Goal: Find specific page/section: Find specific page/section

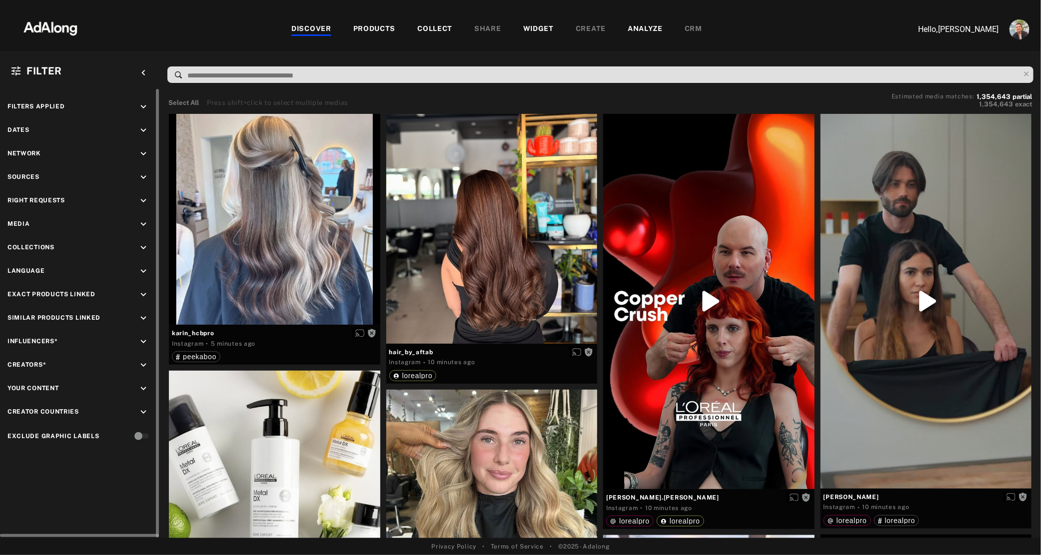
click at [145, 203] on icon "keyboard_arrow_down" at bounding box center [143, 200] width 11 height 11
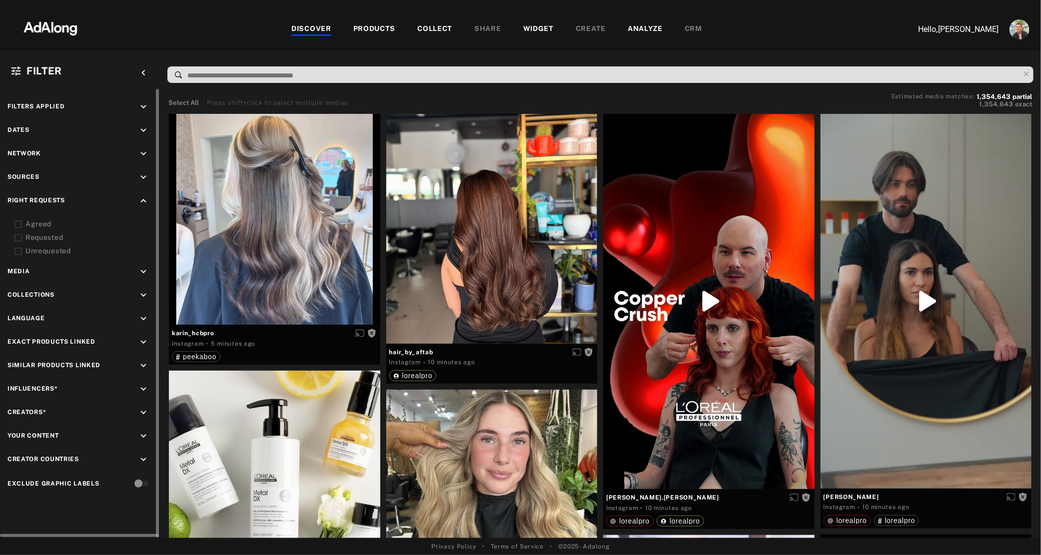
click at [38, 226] on div "Agreed" at bounding box center [88, 224] width 127 height 10
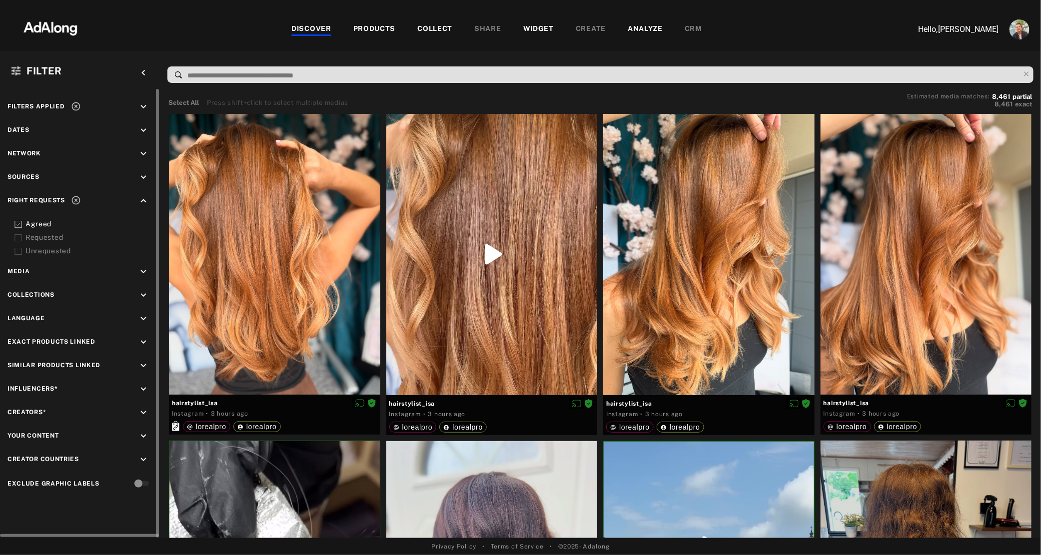
click at [38, 226] on div "Agreed" at bounding box center [88, 224] width 127 height 10
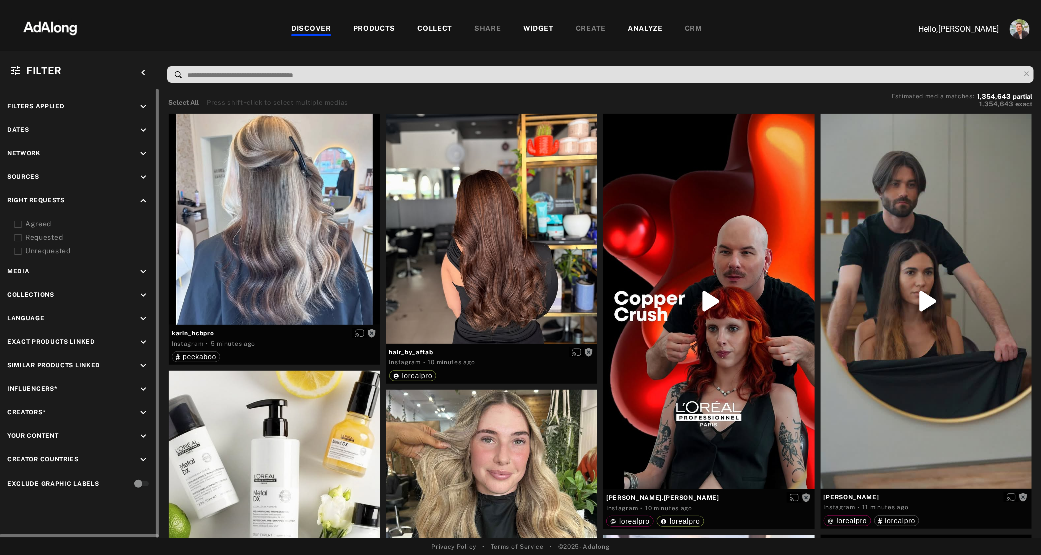
click at [145, 297] on icon "keyboard_arrow_down" at bounding box center [143, 295] width 11 height 11
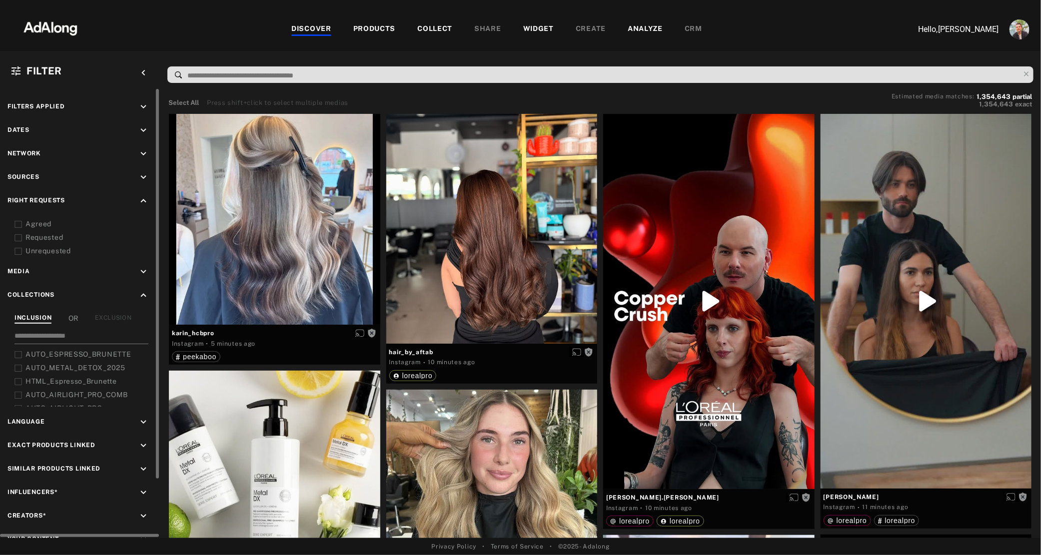
click at [106, 341] on input at bounding box center [81, 337] width 134 height 13
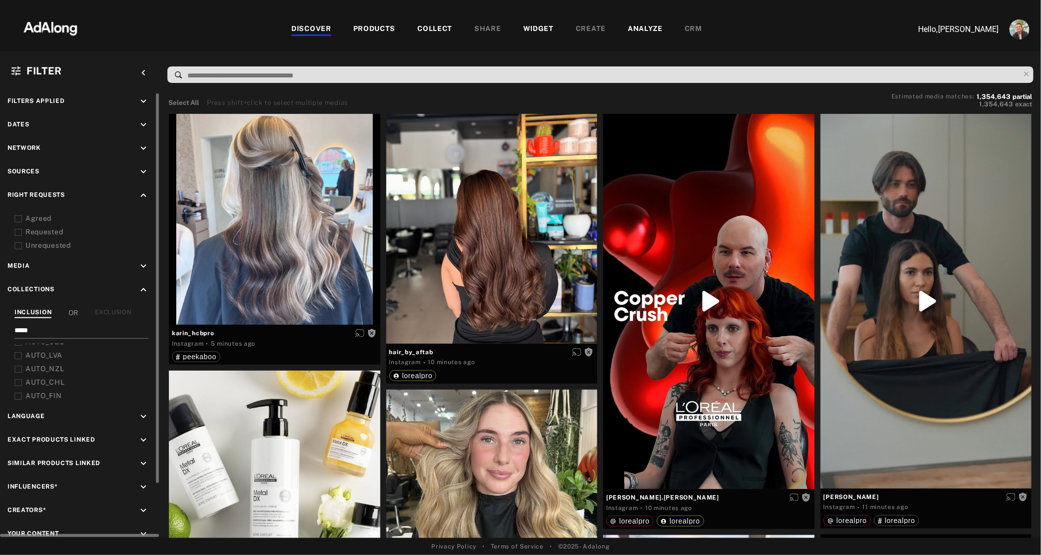
scroll to position [157, 1]
type input "*"
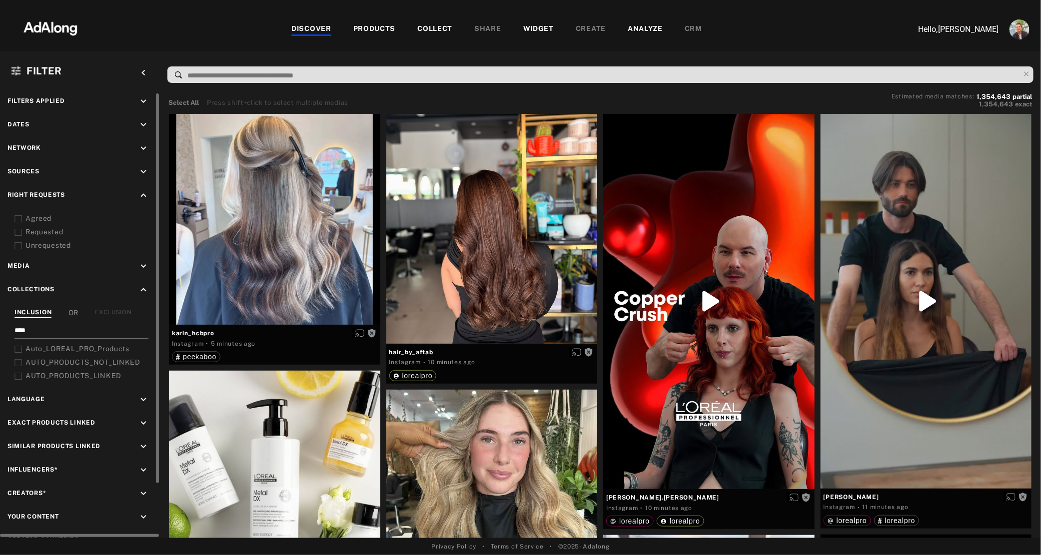
type input "****"
click at [82, 352] on span "Auto_LOREAL_PRO_Products" at bounding box center [77, 349] width 104 height 8
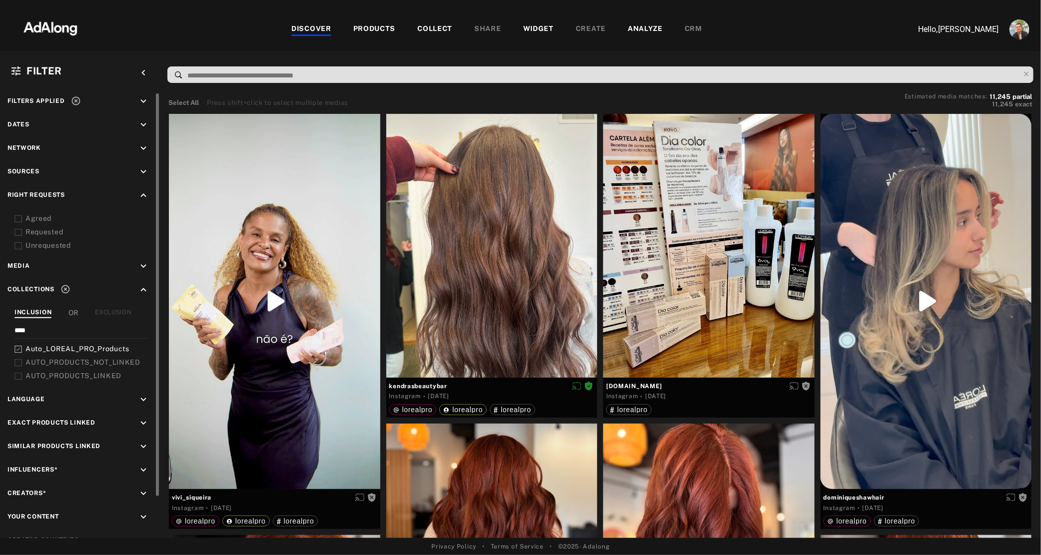
click at [428, 36] on div "DISCOVER PRODUCTS COLLECT SHARE WIDGET CREATE ANALYZE CRM" at bounding box center [496, 28] width 805 height 33
click at [431, 32] on div "COLLECT" at bounding box center [434, 29] width 35 height 12
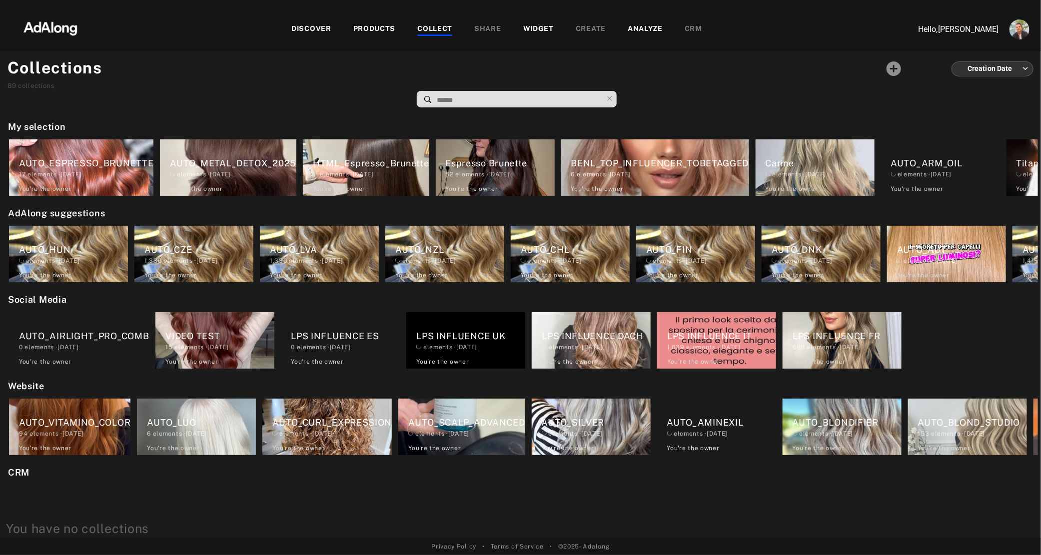
click at [461, 99] on input at bounding box center [519, 99] width 167 height 13
type input "******"
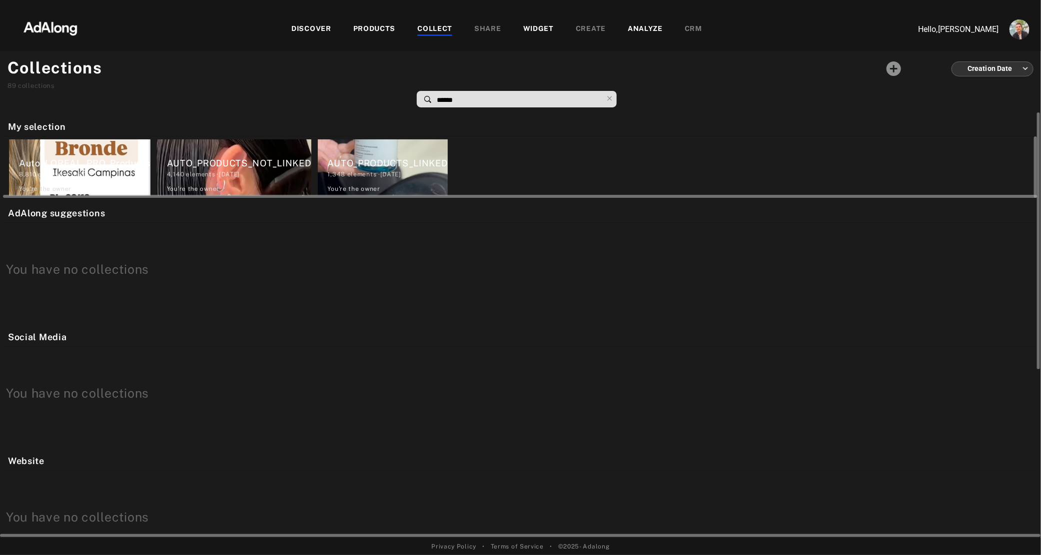
click at [74, 149] on div "Auto_LOREAL_PRO_Products 8,810 elements · [DATE] You're the owner delete" at bounding box center [79, 167] width 141 height 56
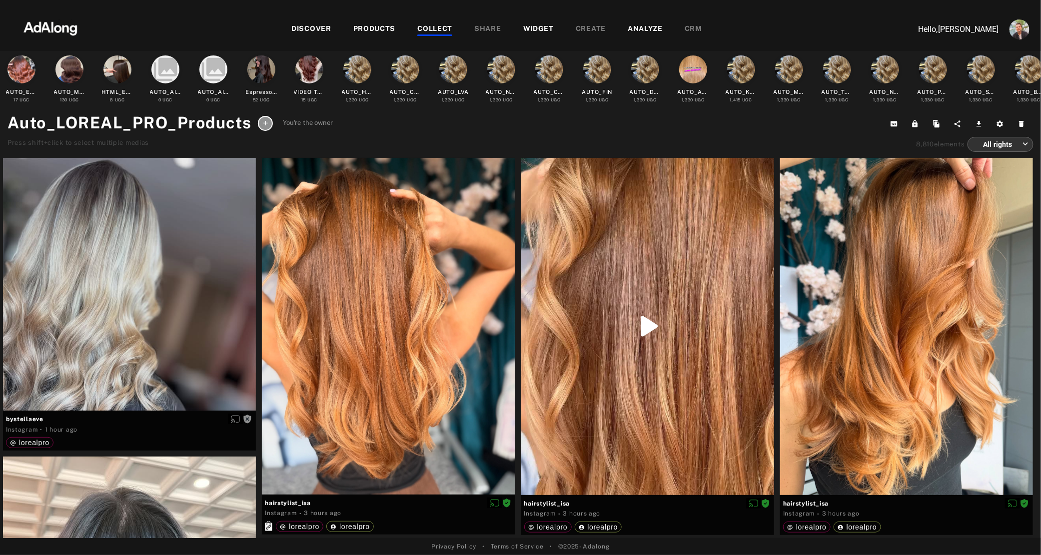
click at [48, 38] on img at bounding box center [50, 27] width 88 height 30
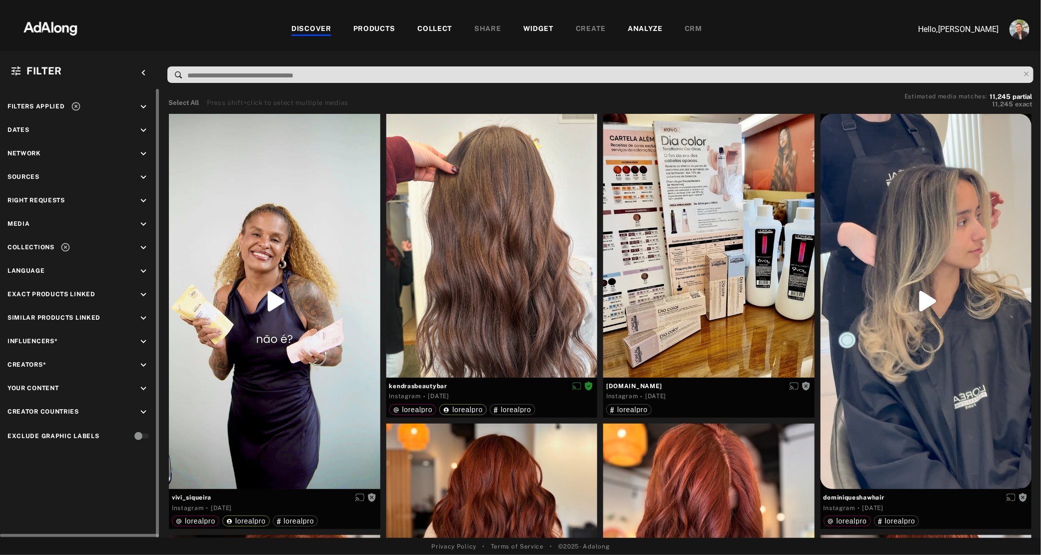
click at [146, 250] on icon "keyboard_arrow_down" at bounding box center [143, 247] width 11 height 11
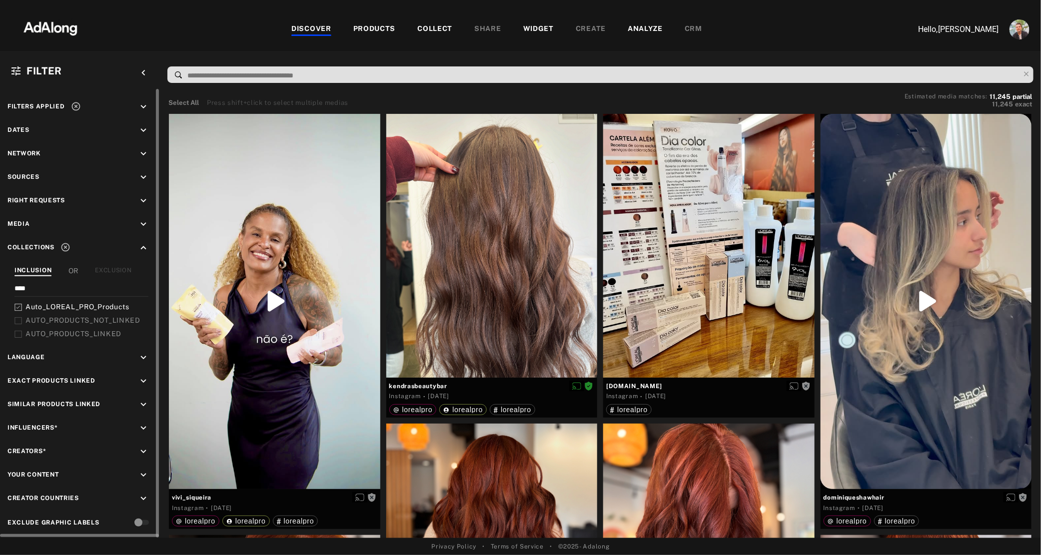
click at [66, 247] on icon at bounding box center [65, 247] width 10 height 10
click at [50, 334] on span "AUTO_PRODUCTS_LINKED" at bounding box center [73, 334] width 96 height 8
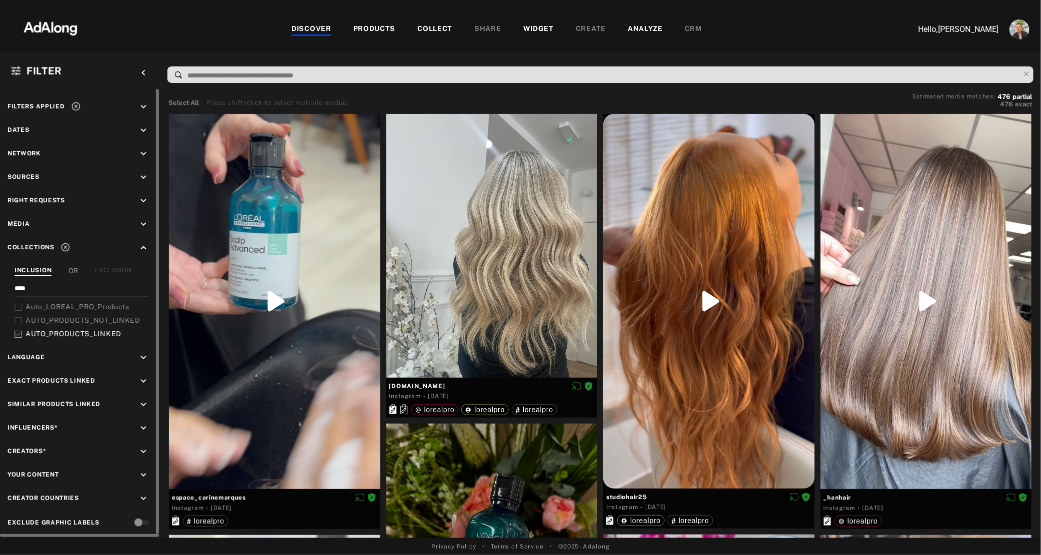
click at [59, 321] on span "AUTO_PRODUCTS_NOT_LINKED" at bounding box center [82, 320] width 115 height 8
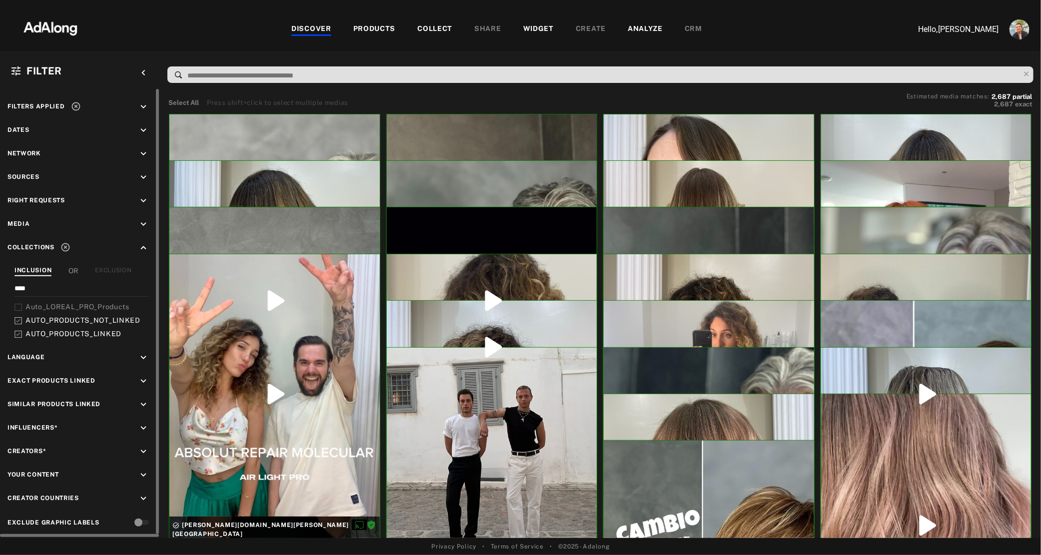
click at [60, 336] on span "AUTO_PRODUCTS_LINKED" at bounding box center [73, 334] width 96 height 8
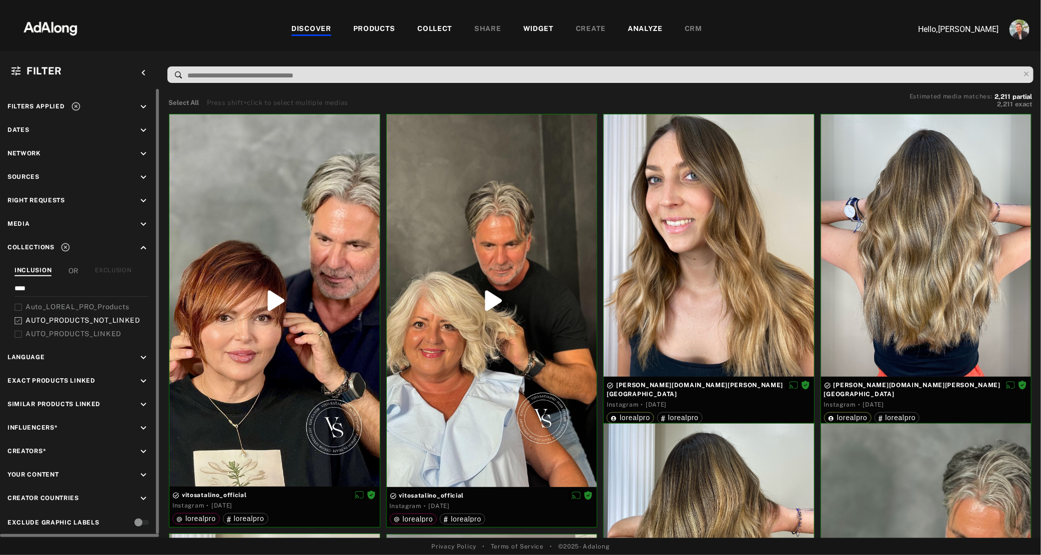
click at [55, 320] on span "AUTO_PRODUCTS_NOT_LINKED" at bounding box center [82, 320] width 115 height 8
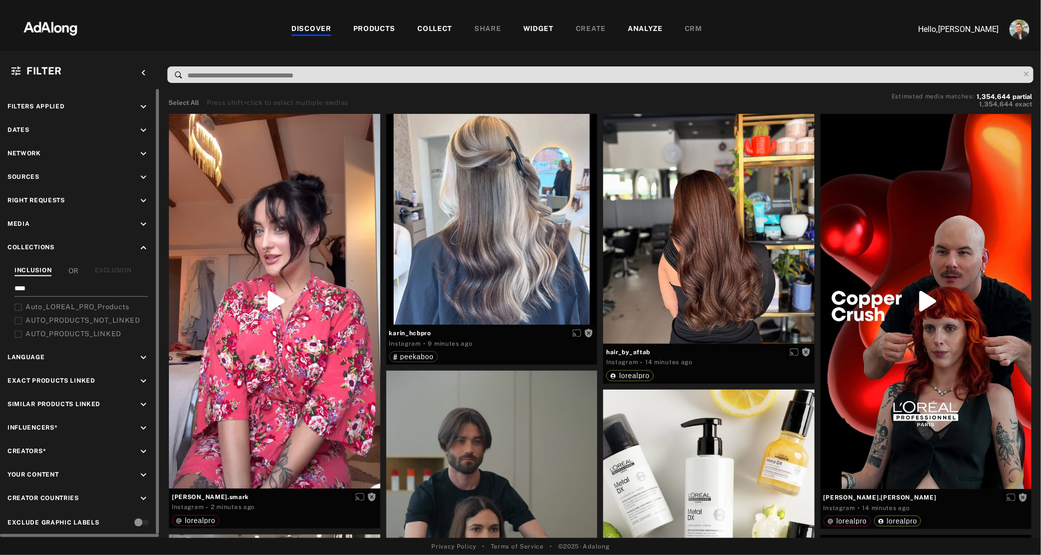
click at [42, 287] on input "****" at bounding box center [81, 289] width 134 height 13
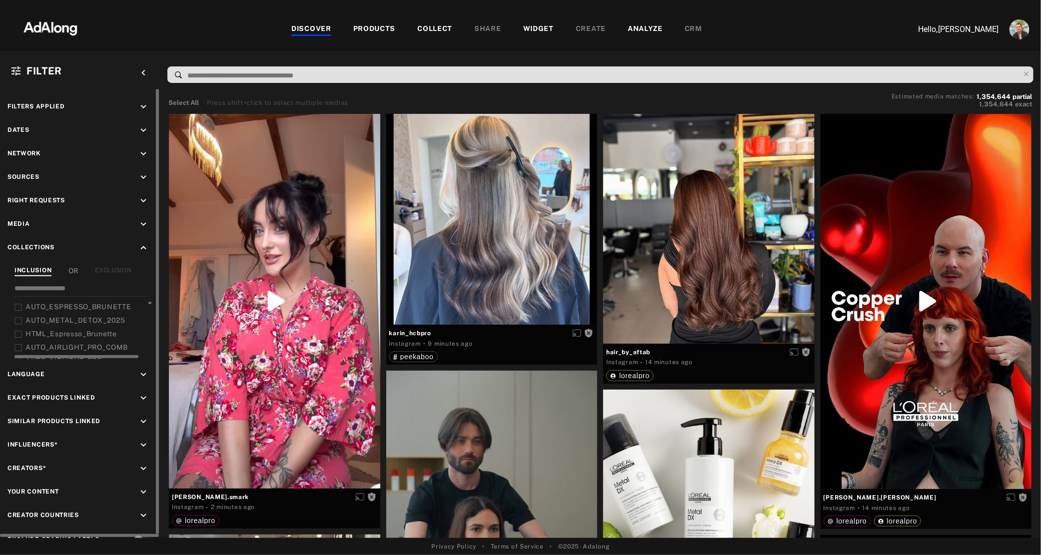
click at [52, 320] on span "AUTO_METAL_DETOX_2025" at bounding box center [75, 320] width 100 height 8
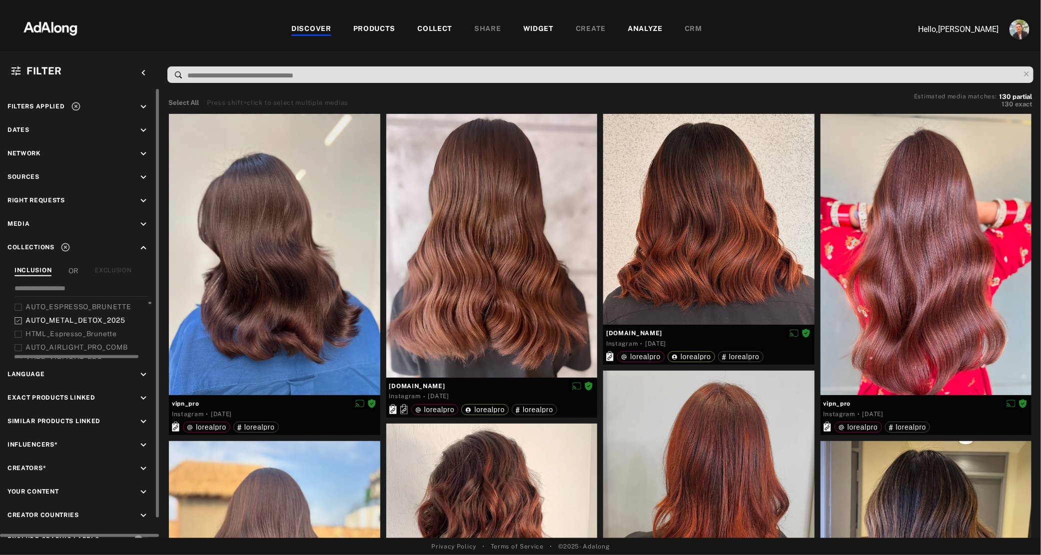
click at [52, 320] on span "AUTO_METAL_DETOX_2025" at bounding box center [75, 320] width 100 height 8
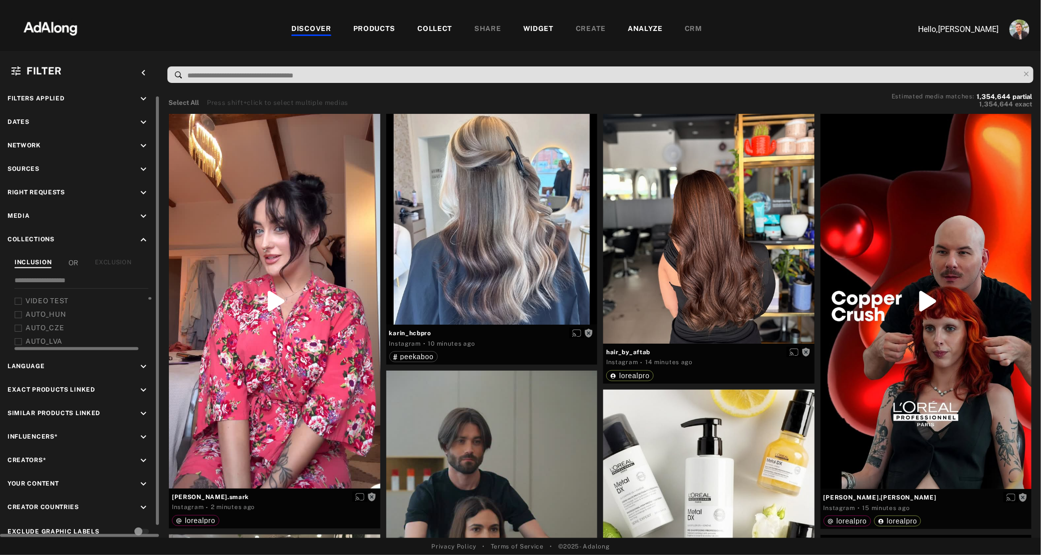
scroll to position [9, 0]
click at [56, 306] on span "AUTO_HUN" at bounding box center [45, 309] width 41 height 8
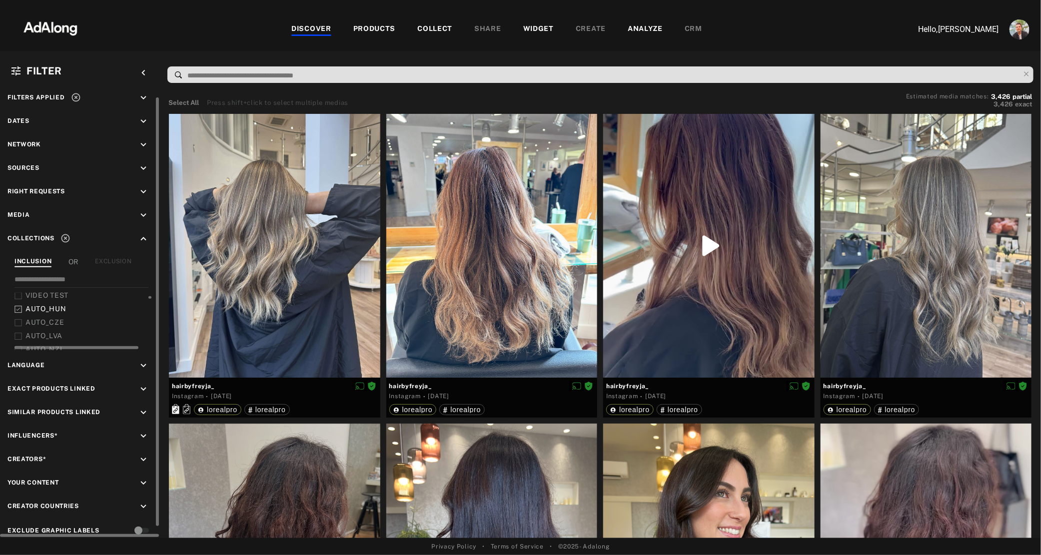
click at [56, 306] on span "AUTO_HUN" at bounding box center [45, 309] width 41 height 8
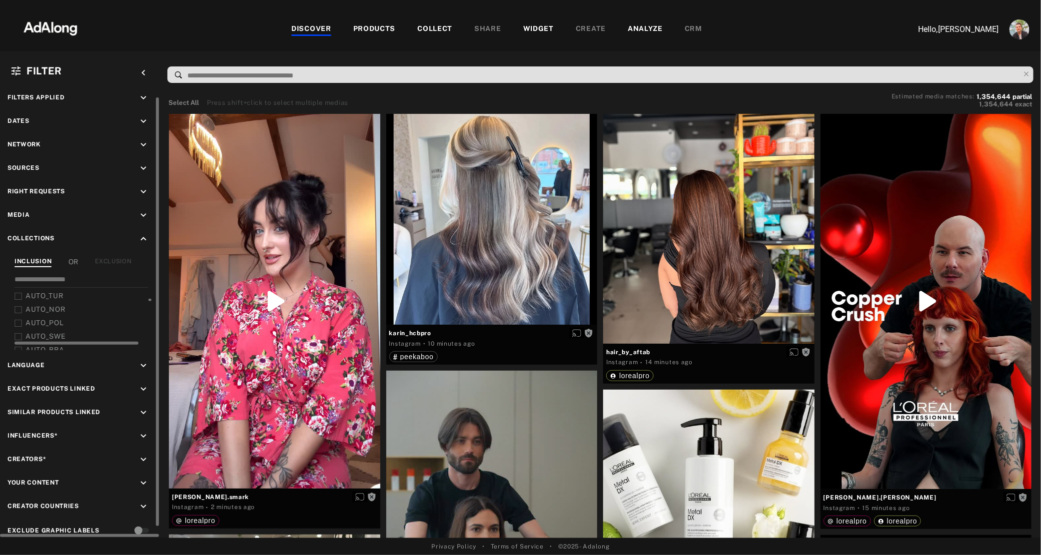
scroll to position [232, 0]
click at [43, 320] on span "AUTO_POL" at bounding box center [44, 322] width 38 height 8
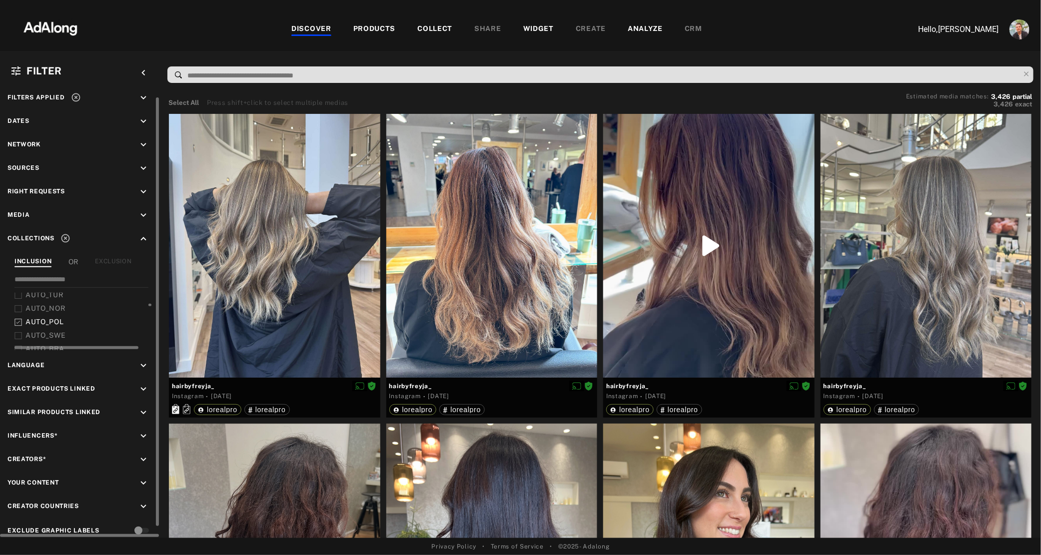
click at [43, 320] on span "AUTO_POL" at bounding box center [44, 322] width 38 height 8
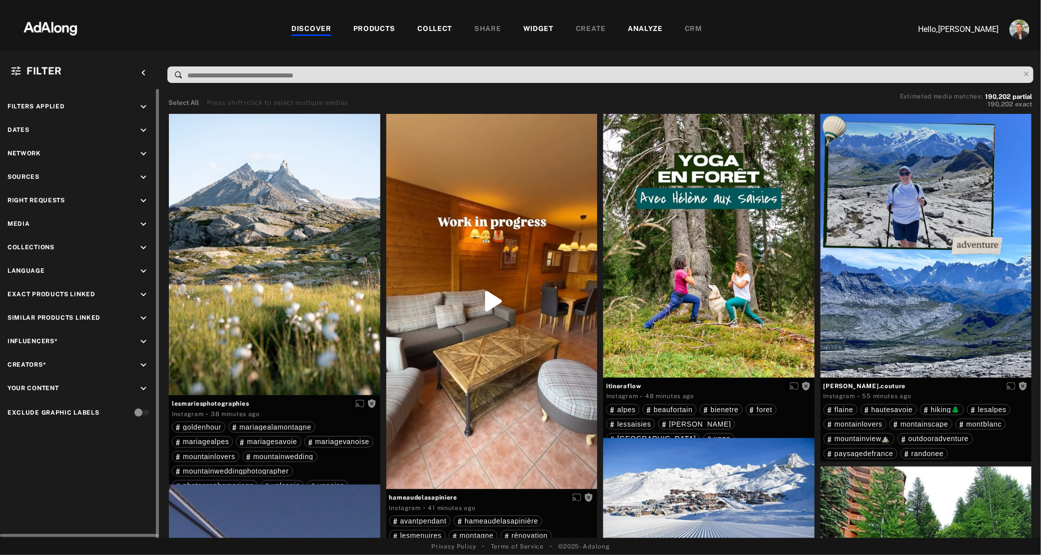
click at [144, 245] on icon "keyboard_arrow_down" at bounding box center [143, 247] width 11 height 11
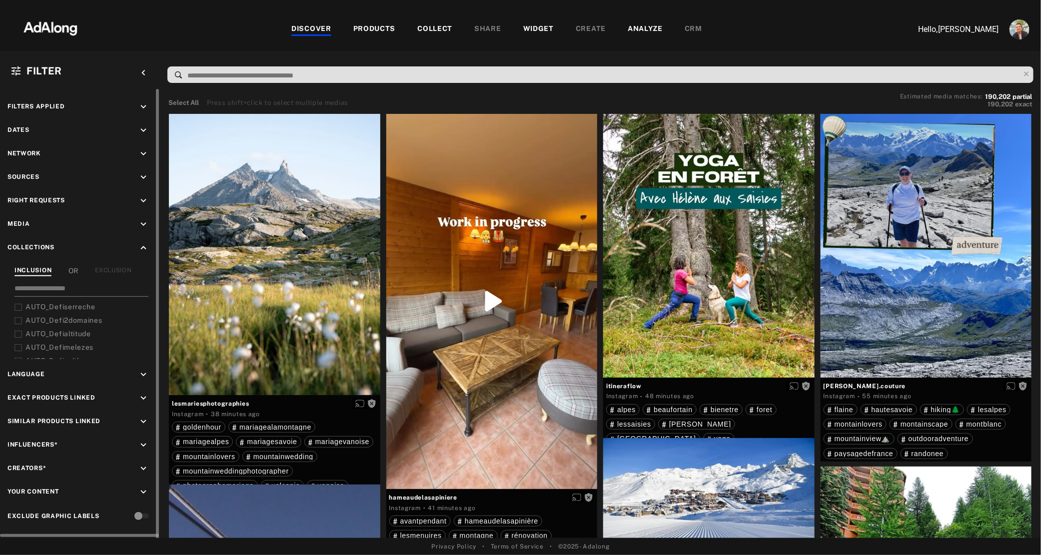
click at [77, 289] on input at bounding box center [81, 289] width 134 height 13
type input "**"
click at [72, 306] on span "AUTO_MMV_Content" at bounding box center [61, 307] width 73 height 8
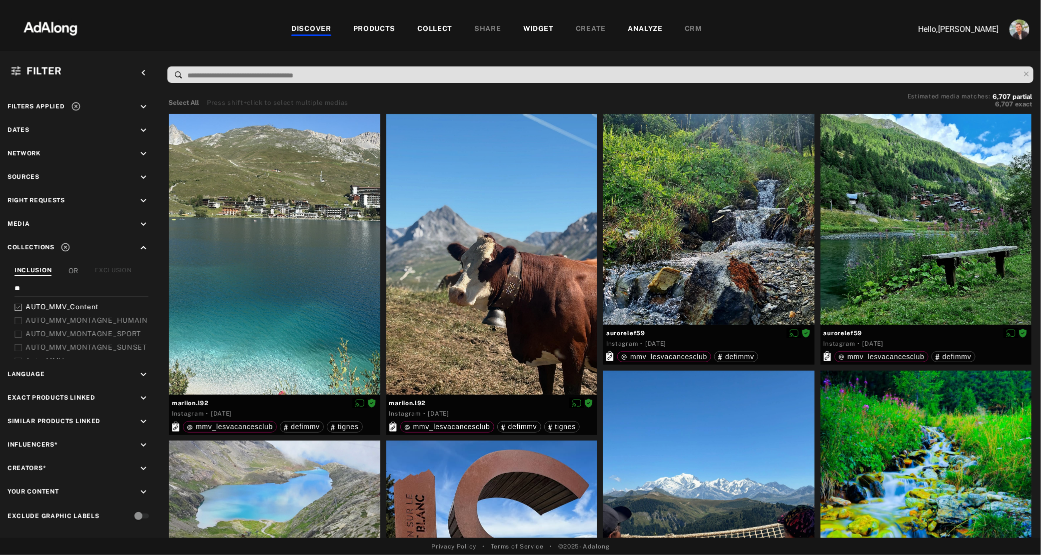
click at [440, 30] on div "COLLECT" at bounding box center [434, 29] width 35 height 12
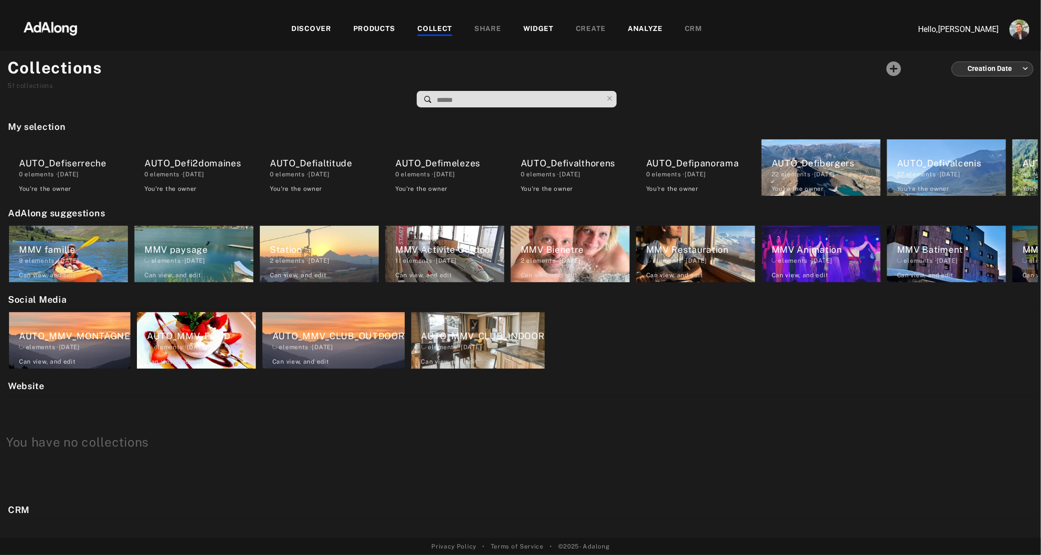
click at [454, 97] on input at bounding box center [519, 99] width 167 height 13
type input "**"
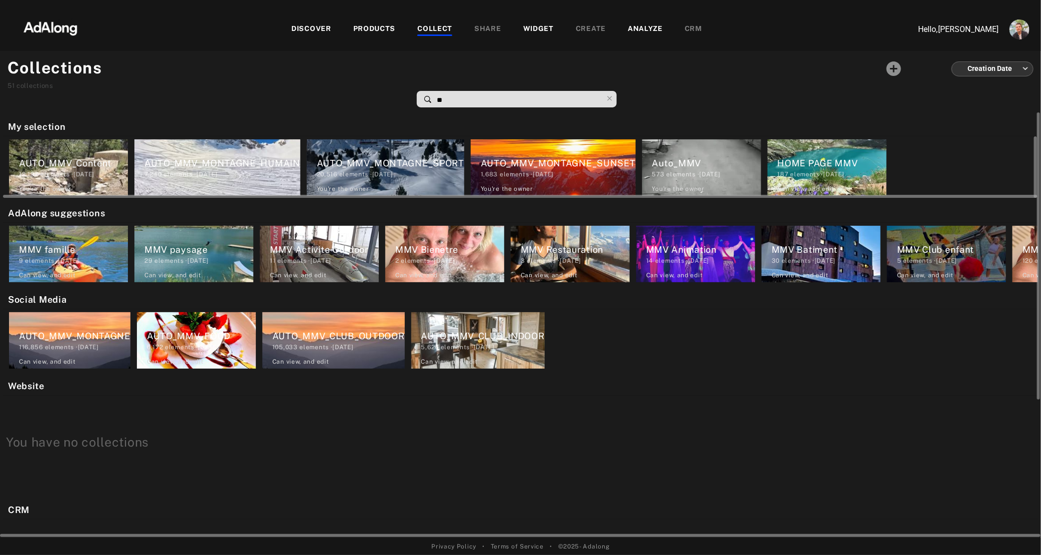
click at [34, 160] on div "AUTO_MMV_Content" at bounding box center [73, 162] width 109 height 13
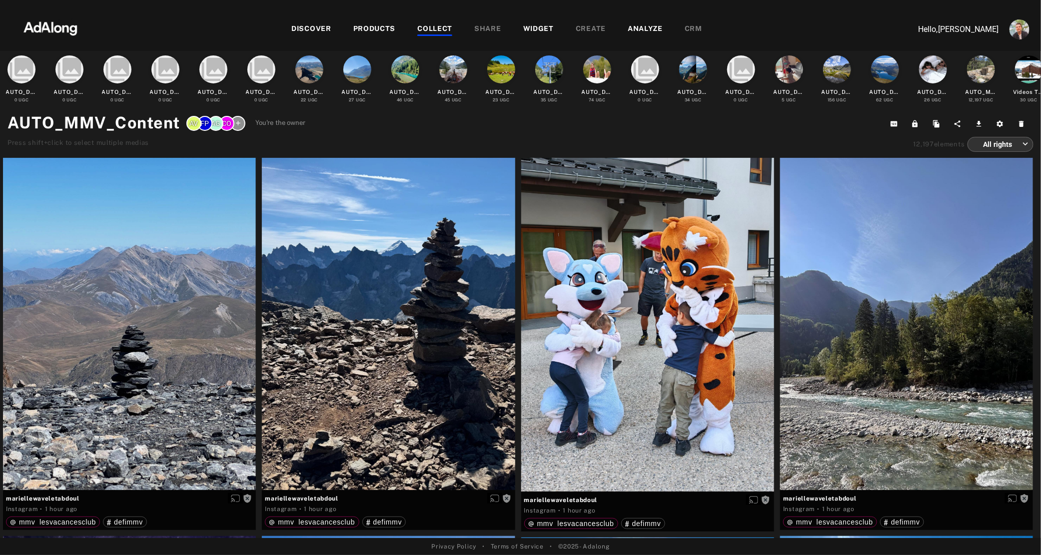
click at [44, 27] on img at bounding box center [50, 27] width 88 height 30
